Goal: Task Accomplishment & Management: Complete application form

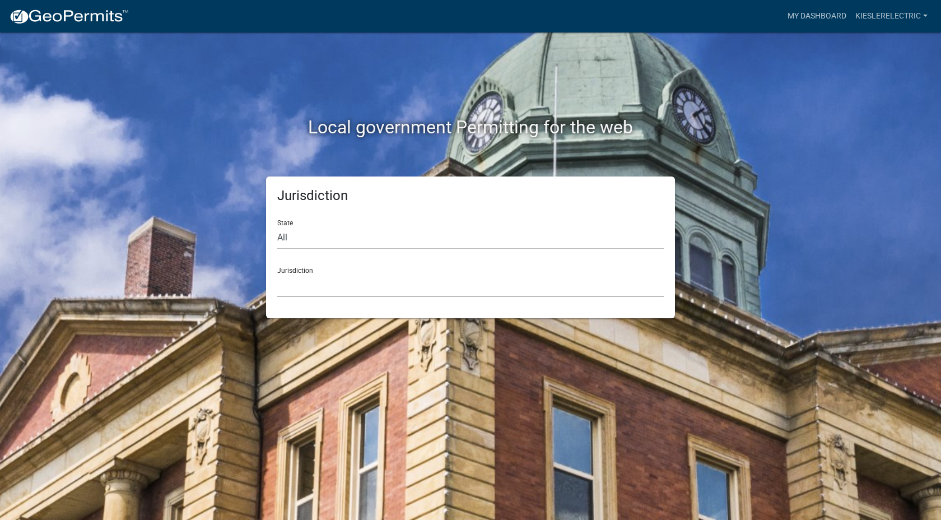
click at [322, 288] on select "[GEOGRAPHIC_DATA], [US_STATE] [GEOGRAPHIC_DATA], [US_STATE][PERSON_NAME][GEOGRA…" at bounding box center [470, 285] width 387 height 23
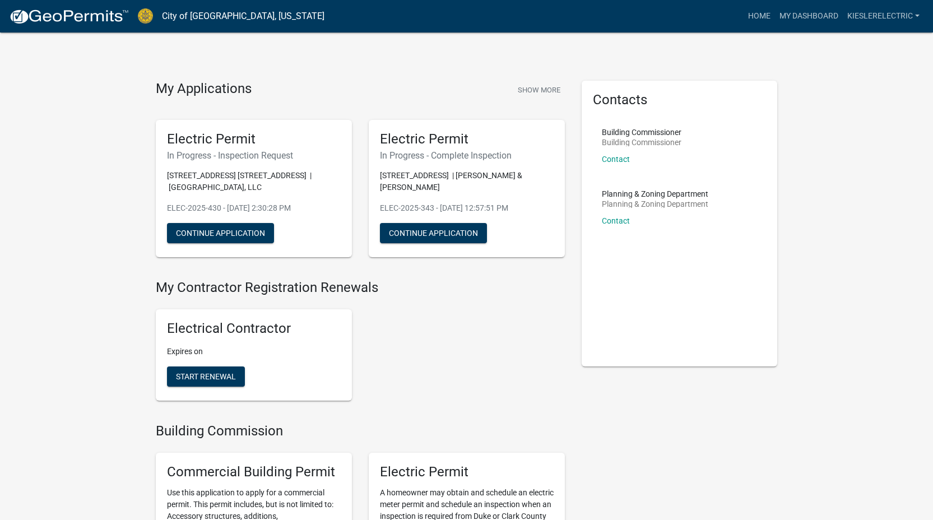
click at [436, 342] on div "Electrical Contractor Expires on Start Renewal" at bounding box center [360, 354] width 426 height 109
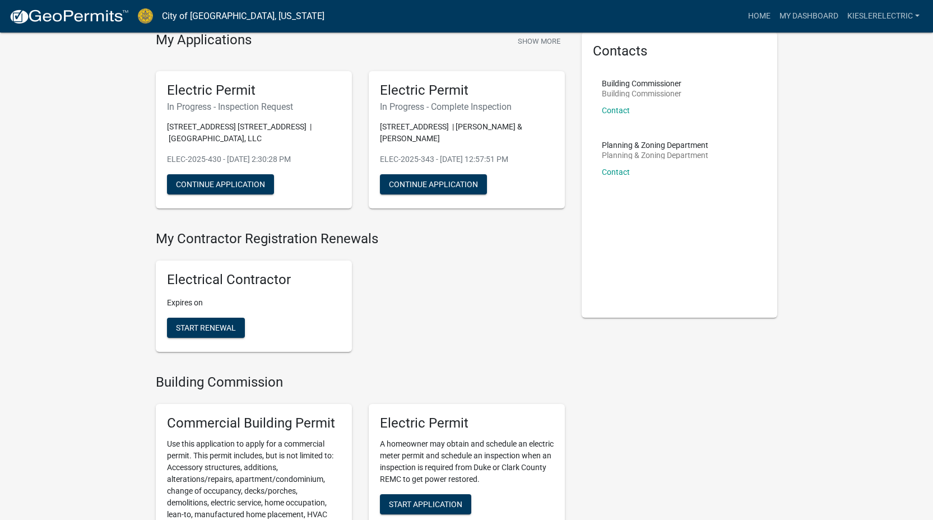
scroll to position [318, 0]
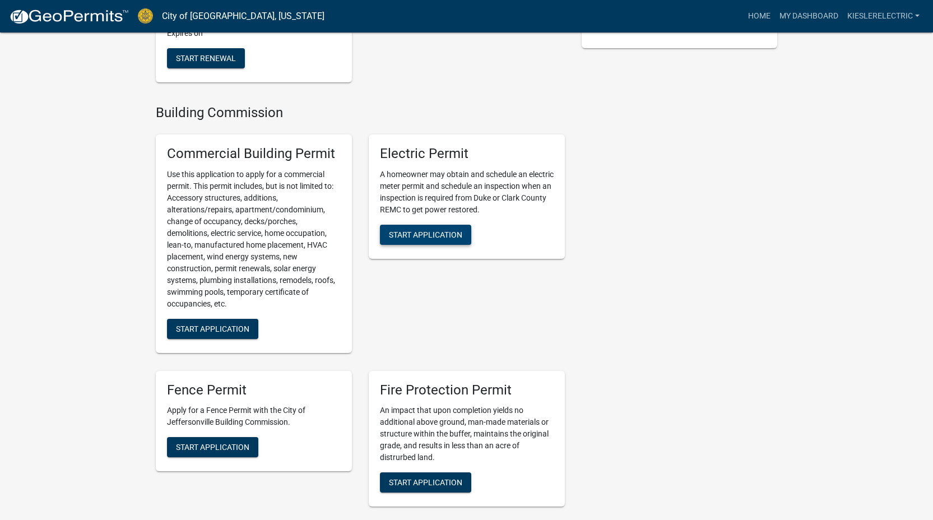
click at [439, 231] on span "Start Application" at bounding box center [425, 234] width 73 height 9
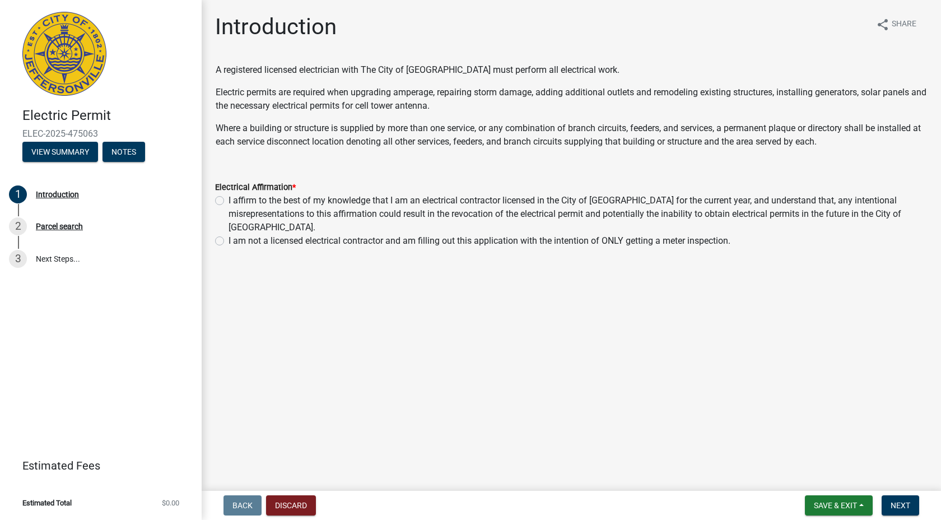
click at [229, 201] on label "I affirm to the best of my knowledge that I am an electrical contractor license…" at bounding box center [578, 214] width 699 height 40
click at [229, 201] on input "I affirm to the best of my knowledge that I am an electrical contractor license…" at bounding box center [232, 197] width 7 height 7
radio input "true"
click at [893, 508] on span "Next" at bounding box center [901, 505] width 20 height 9
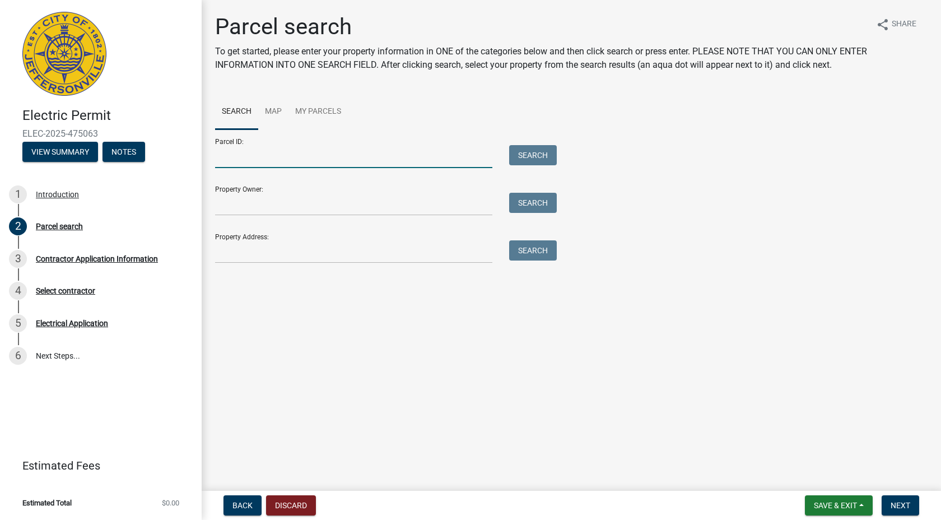
click at [248, 164] on input "Parcel ID:" at bounding box center [353, 156] width 277 height 23
type input "1"
click at [293, 168] on input "10-42-05-300-022.00-039" at bounding box center [353, 156] width 277 height 23
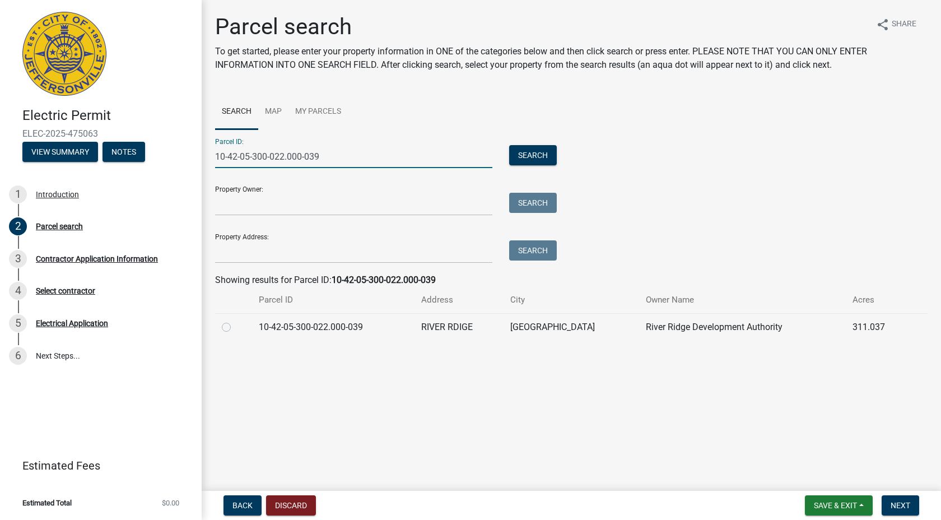
type input "10-42-05-300-022.000-039"
click at [235, 320] on label at bounding box center [235, 320] width 0 height 0
click at [235, 328] on input "radio" at bounding box center [238, 323] width 7 height 7
radio input "true"
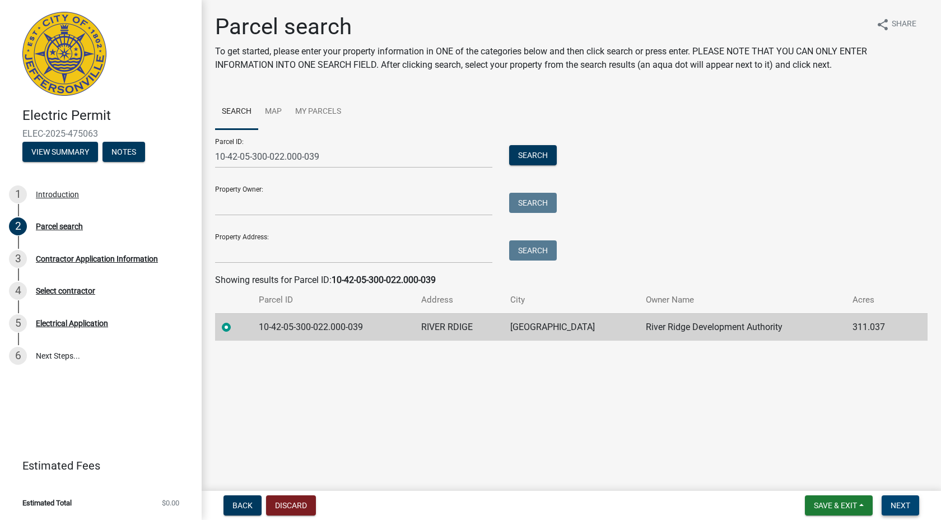
click at [896, 505] on span "Next" at bounding box center [901, 505] width 20 height 9
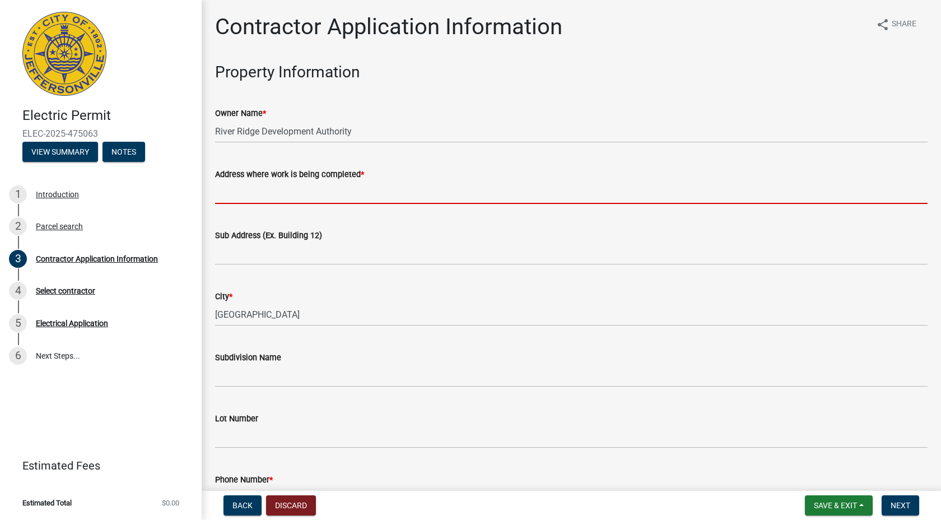
click at [304, 191] on input "Address where work is being completed *" at bounding box center [571, 192] width 713 height 23
click at [616, 343] on wm-data-entity-input-list "Property Information Owner Name * River Ridge Development Authority Address whe…" at bounding box center [571, 474] width 713 height 822
